Goal: Task Accomplishment & Management: Use online tool/utility

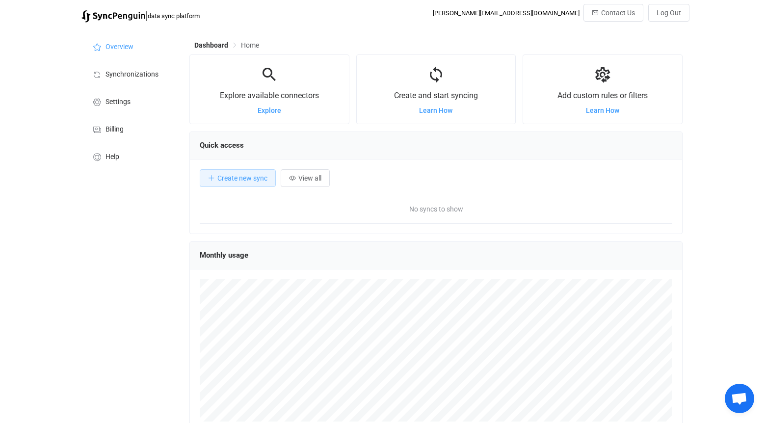
scroll to position [190, 493]
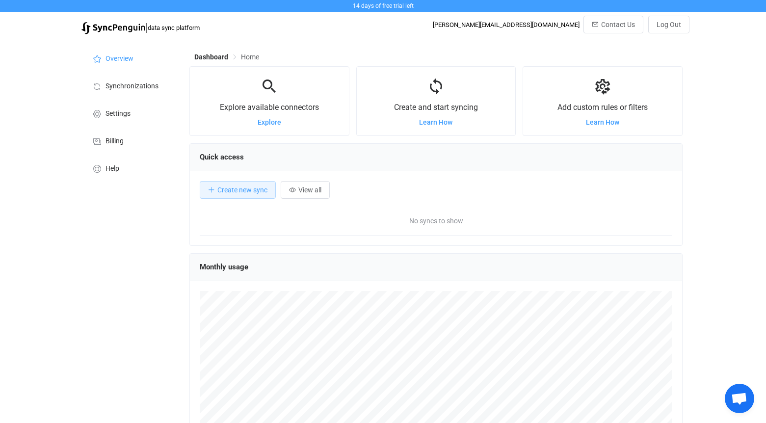
click at [458, 94] on div at bounding box center [436, 87] width 159 height 21
click at [232, 192] on span "Create new sync" at bounding box center [242, 190] width 50 height 8
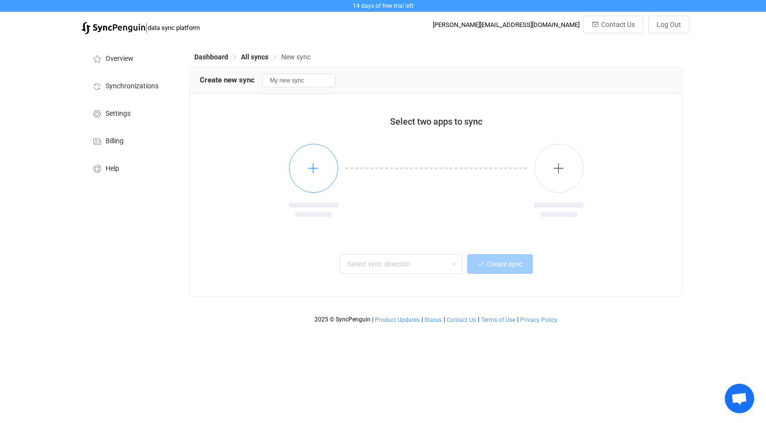
click at [312, 168] on icon "button" at bounding box center [313, 168] width 12 height 12
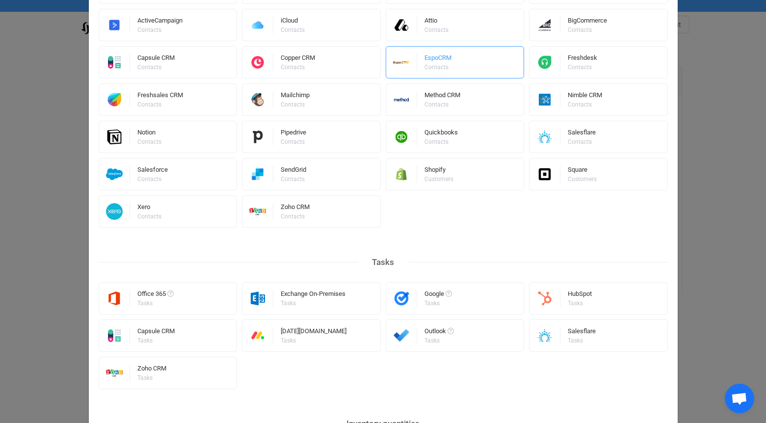
scroll to position [343, 0]
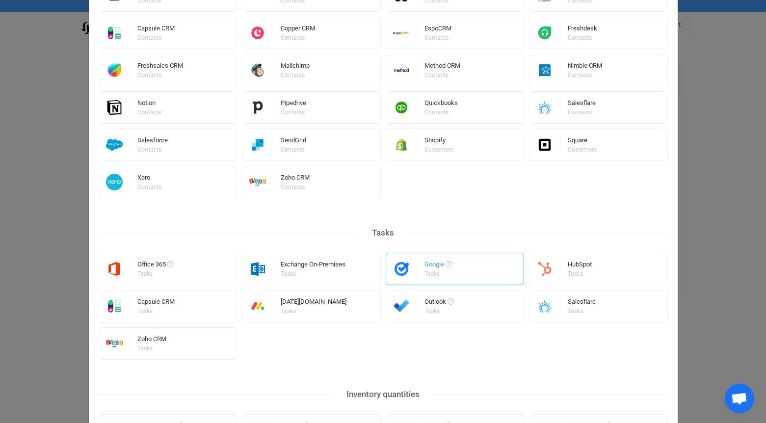
click at [434, 269] on div "Google" at bounding box center [437, 266] width 27 height 10
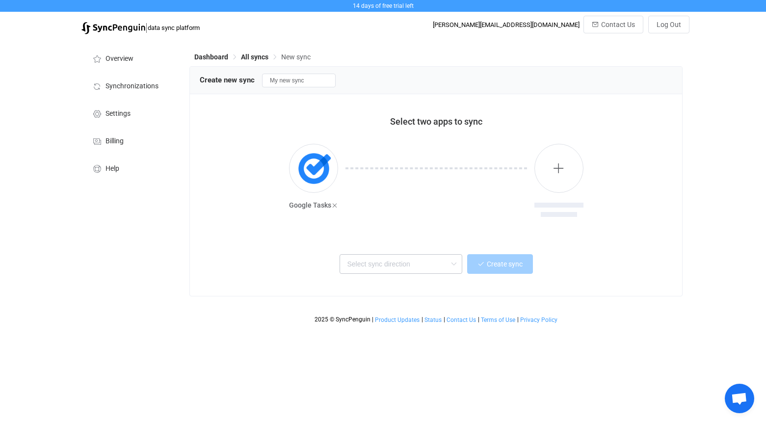
click at [449, 267] on icon at bounding box center [453, 264] width 12 height 20
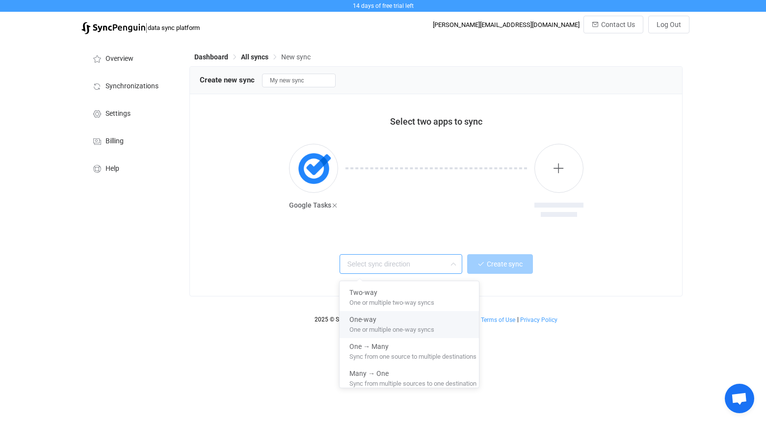
click at [412, 328] on span "One or multiple one-way syncs" at bounding box center [391, 327] width 85 height 11
type input "One-way"
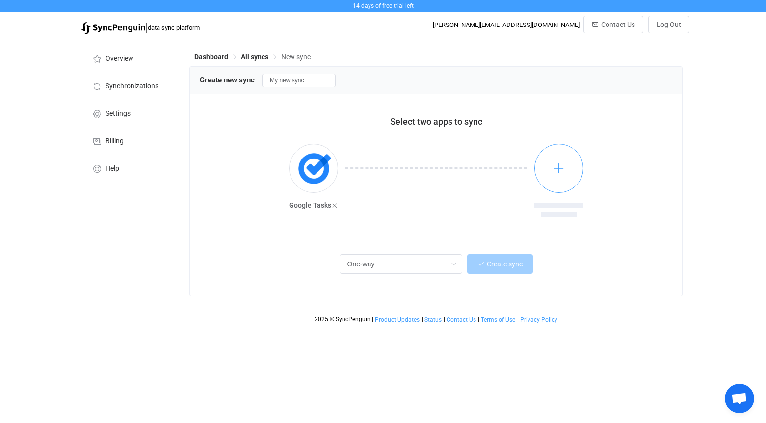
click at [559, 167] on icon "button" at bounding box center [558, 168] width 12 height 12
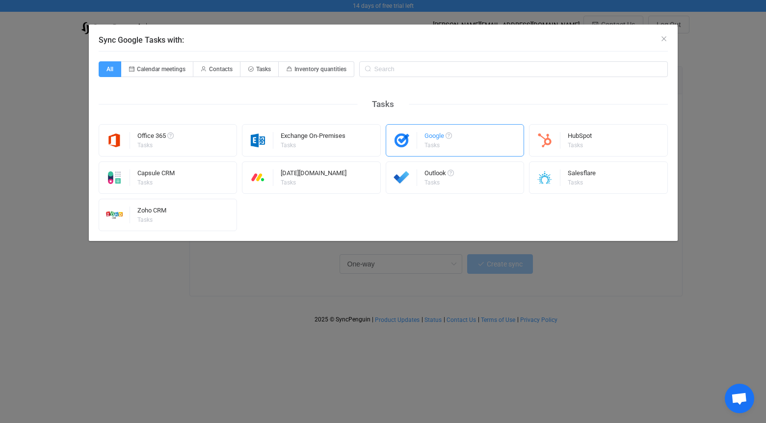
click at [448, 139] on div "Google" at bounding box center [437, 137] width 27 height 10
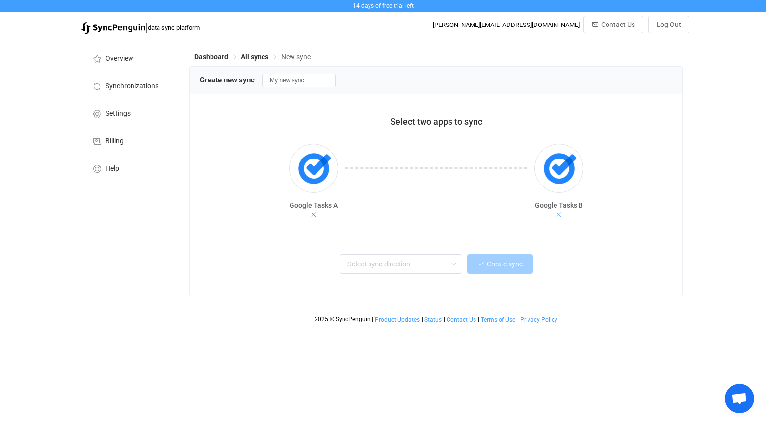
click at [557, 214] on icon at bounding box center [558, 214] width 7 height 7
click at [558, 168] on icon "button" at bounding box center [558, 168] width 12 height 12
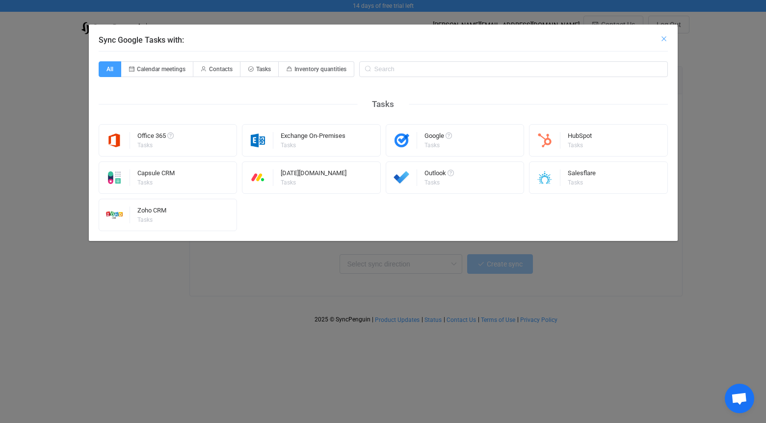
click at [664, 36] on icon "Close" at bounding box center [664, 39] width 8 height 8
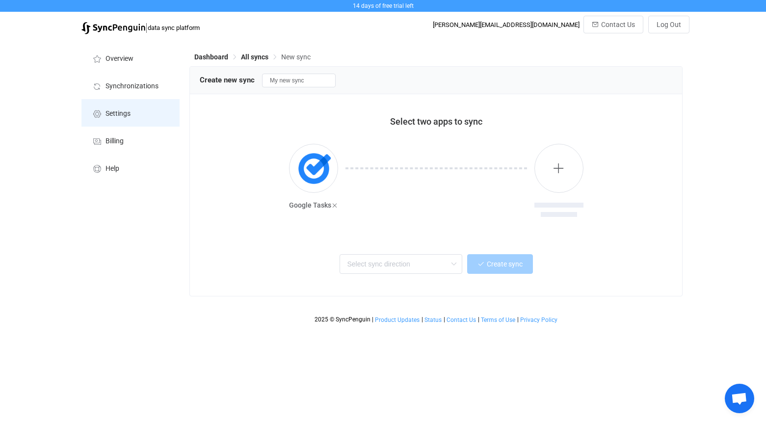
click at [116, 112] on span "Settings" at bounding box center [117, 114] width 25 height 8
